Goal: Task Accomplishment & Management: Complete application form

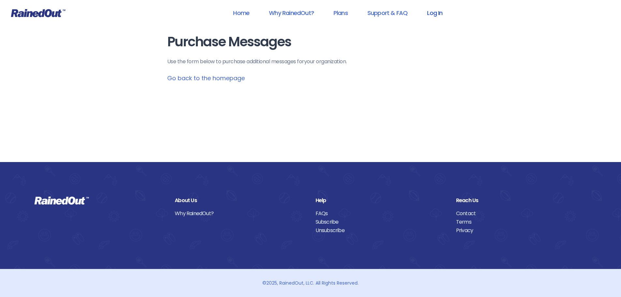
click at [439, 14] on link "Log In" at bounding box center [435, 13] width 32 height 15
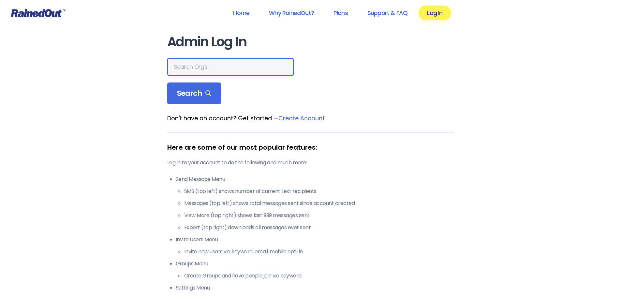
click at [209, 63] on input "text" at bounding box center [230, 67] width 127 height 18
type input "seabrook"
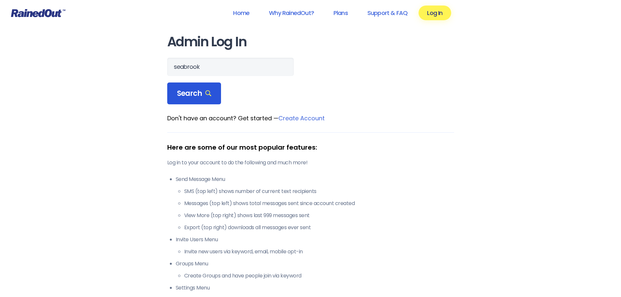
click at [185, 93] on span "Search" at bounding box center [194, 93] width 35 height 9
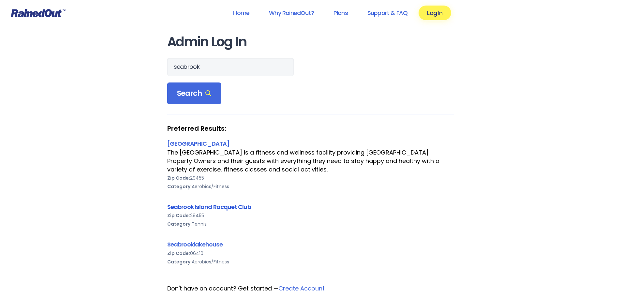
click at [216, 208] on link "Seabrook Island Racquet Club" at bounding box center [209, 207] width 84 height 8
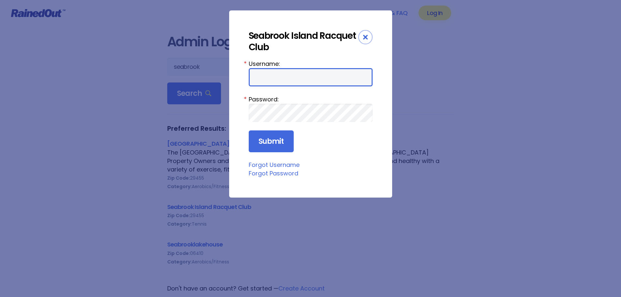
click at [301, 80] on input "Username:" at bounding box center [311, 77] width 124 height 18
type input "racquetclub"
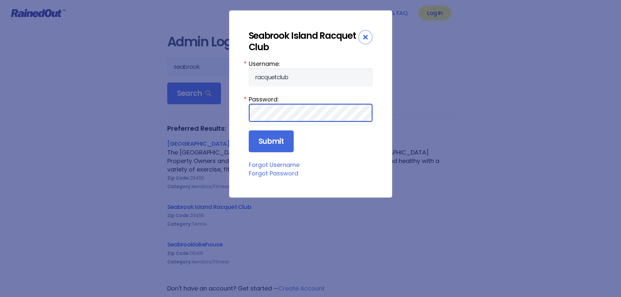
click at [249, 130] on input "Submit" at bounding box center [271, 141] width 45 height 22
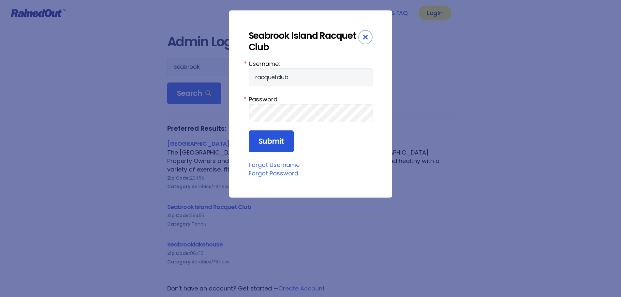
click at [264, 133] on input "Submit" at bounding box center [271, 141] width 45 height 22
